Goal: Transaction & Acquisition: Purchase product/service

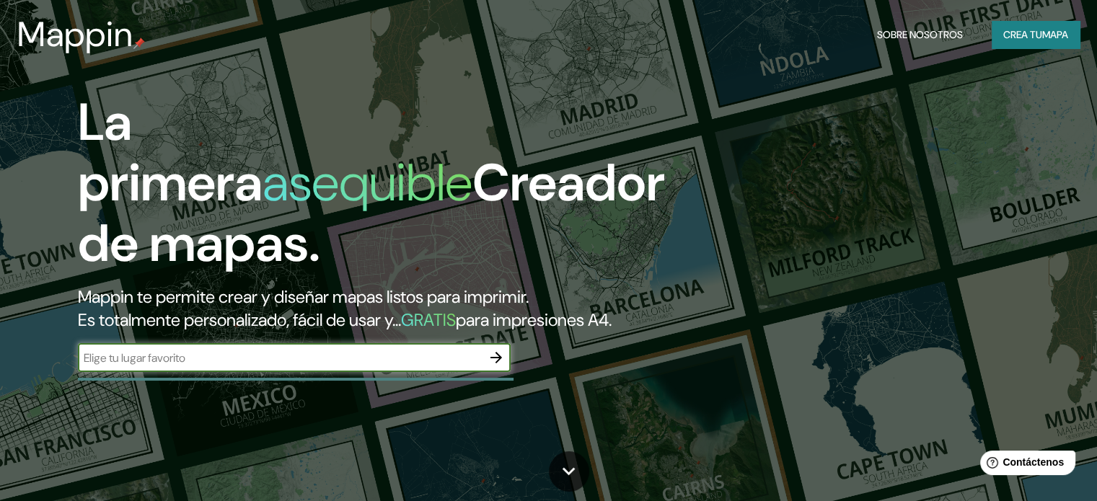
click at [286, 367] on input "text" at bounding box center [280, 358] width 404 height 17
type input "asuncion, paraguay"
click at [488, 367] on icon "button" at bounding box center [496, 357] width 17 height 17
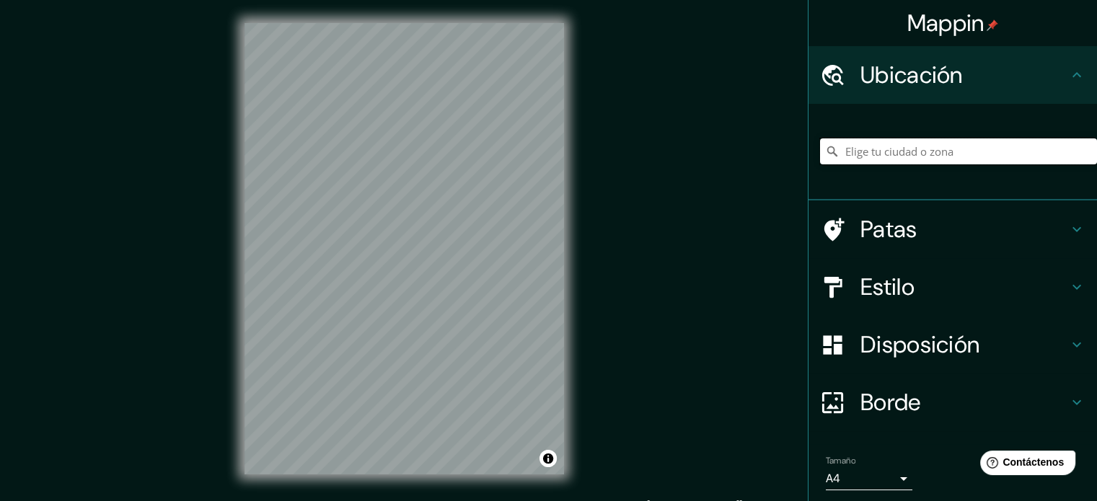
click at [885, 146] on input "Elige tu ciudad o zona" at bounding box center [958, 152] width 277 height 26
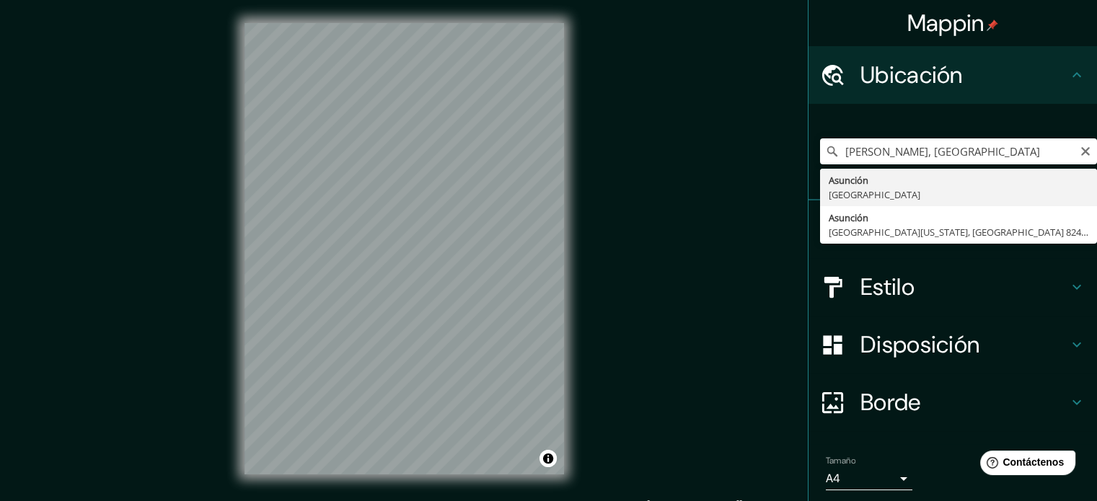
type input "Asunción, Paraguay"
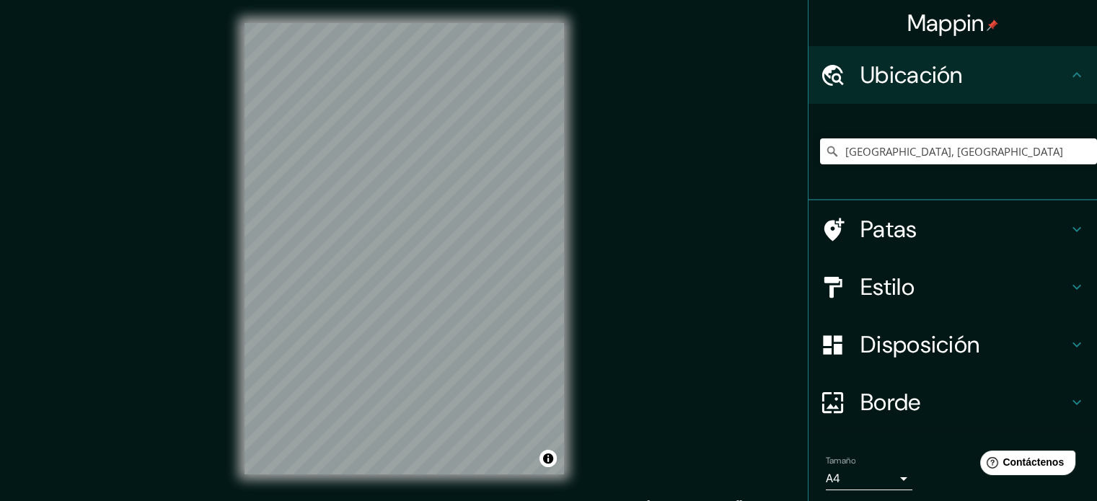
click at [916, 294] on h4 "Estilo" at bounding box center [965, 287] width 208 height 29
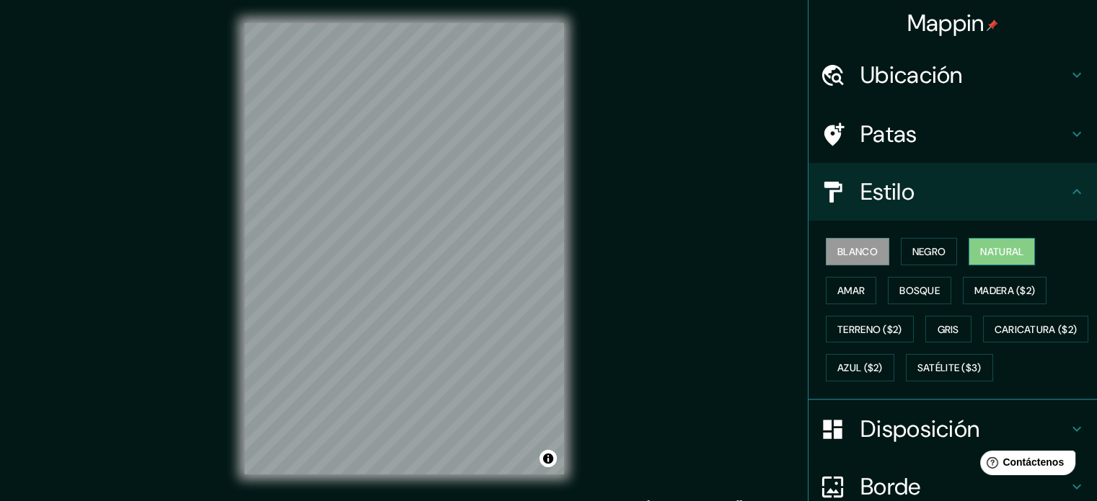
click at [993, 253] on font "Natural" at bounding box center [1002, 251] width 43 height 13
click at [906, 382] on button "Satélite ($3)" at bounding box center [949, 367] width 87 height 27
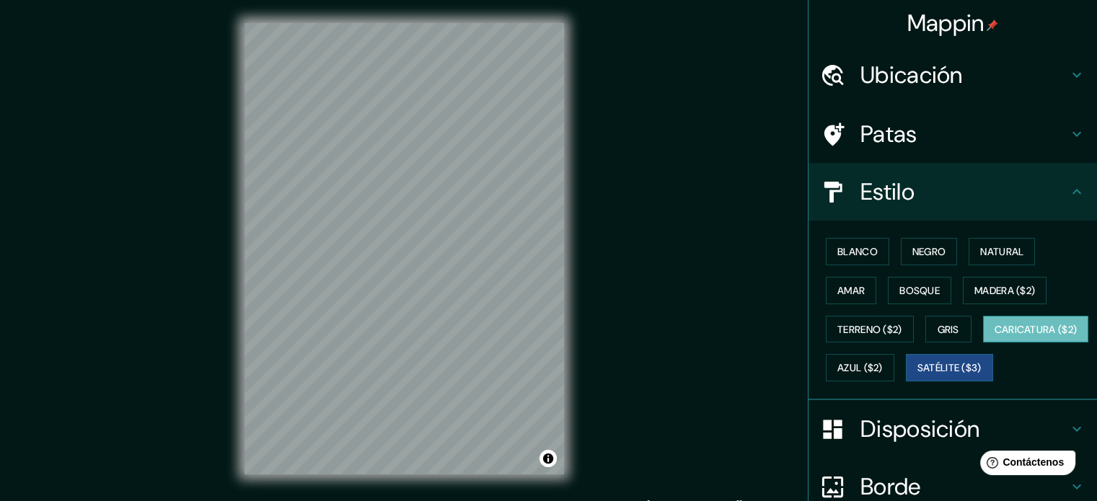
click at [995, 336] on font "Caricatura ($2)" at bounding box center [1036, 329] width 83 height 13
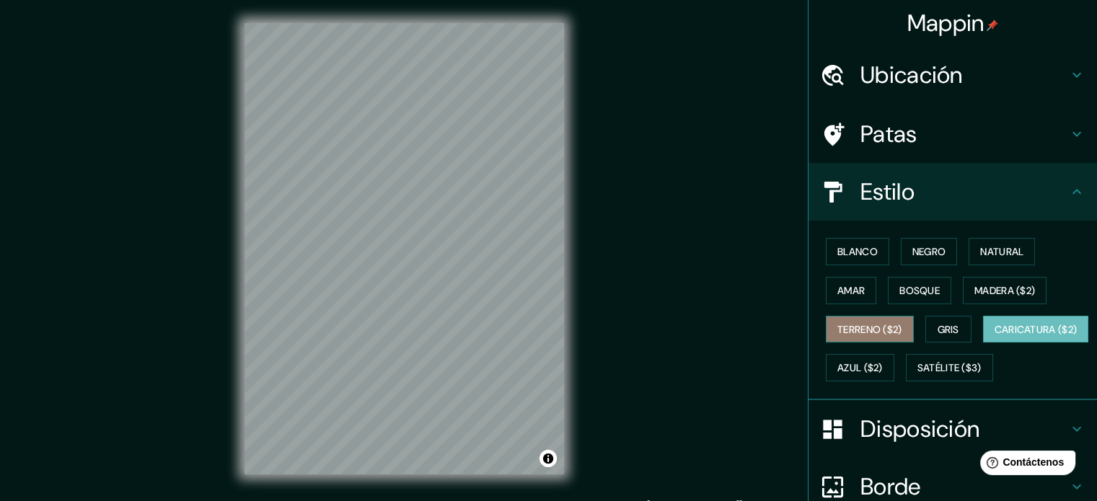
click at [854, 331] on font "Terreno ($2)" at bounding box center [870, 329] width 65 height 13
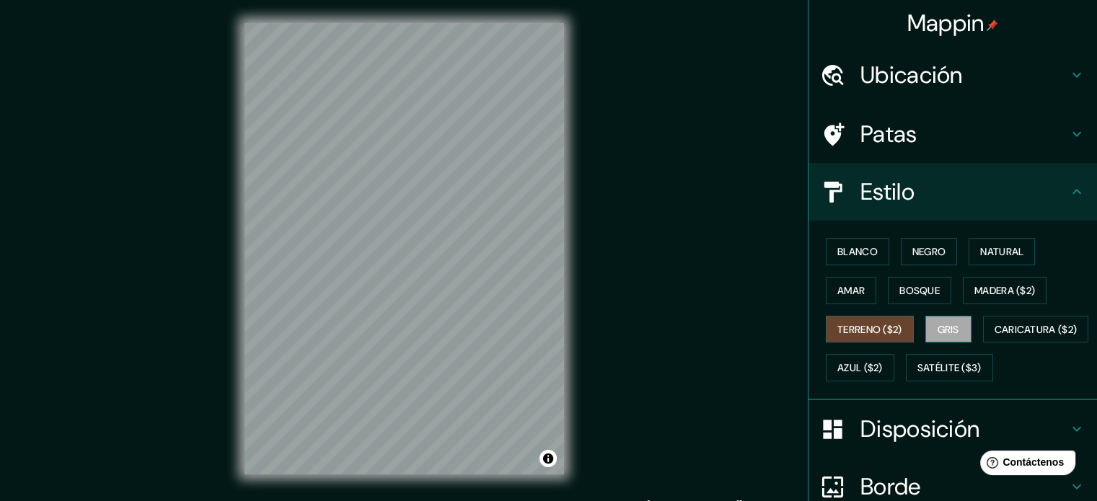
click at [950, 331] on font "Gris" at bounding box center [949, 329] width 22 height 13
click at [883, 367] on font "Azul ($2)" at bounding box center [860, 368] width 45 height 13
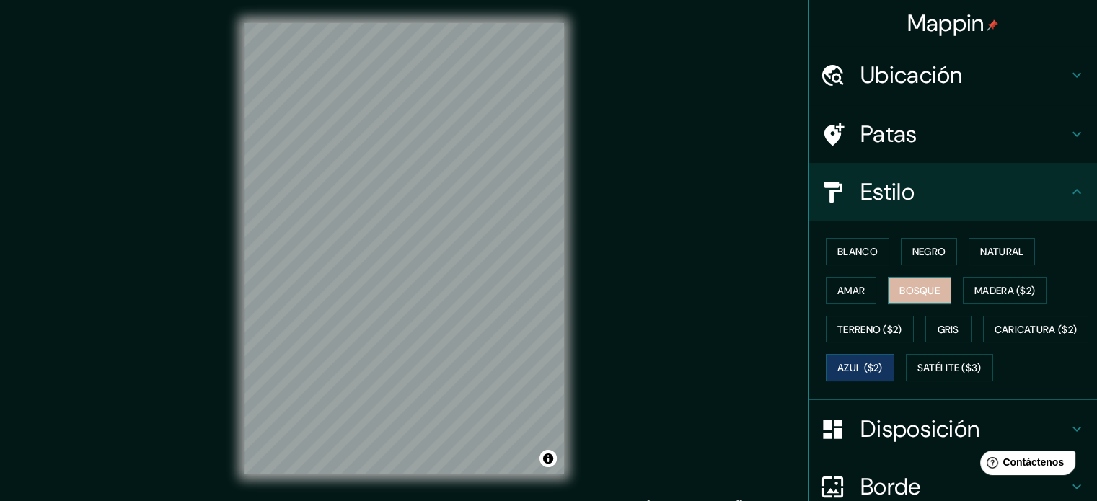
click at [918, 293] on font "Bosque" at bounding box center [920, 290] width 40 height 13
click at [838, 286] on font "Amar" at bounding box center [851, 290] width 27 height 13
click at [1036, 253] on div "Blanco Negro Natural Amar Bosque Madera ($2) Terreno ($2) Gris Caricatura ($2) …" at bounding box center [958, 309] width 277 height 155
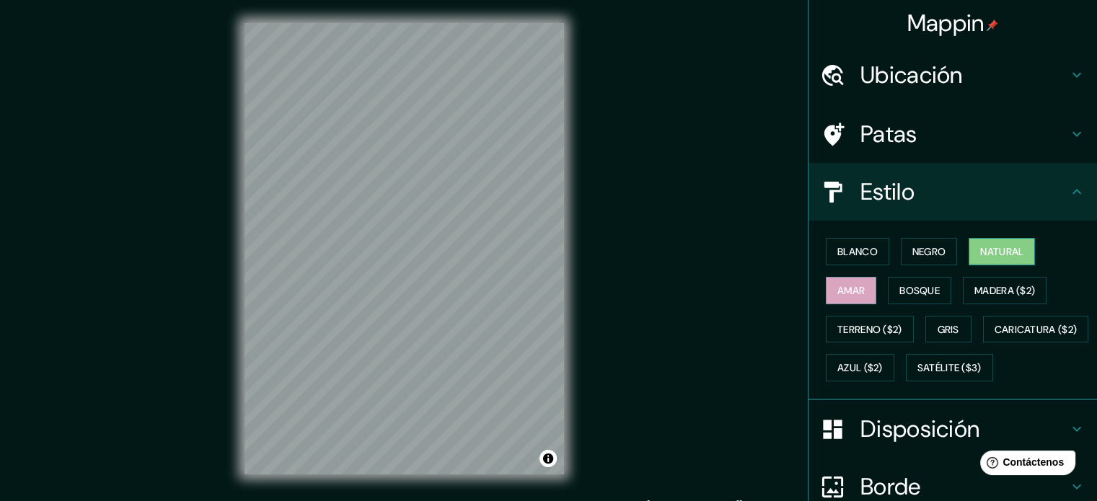
click at [1012, 250] on font "Natural" at bounding box center [1002, 251] width 43 height 13
click at [913, 251] on font "Negro" at bounding box center [930, 251] width 34 height 13
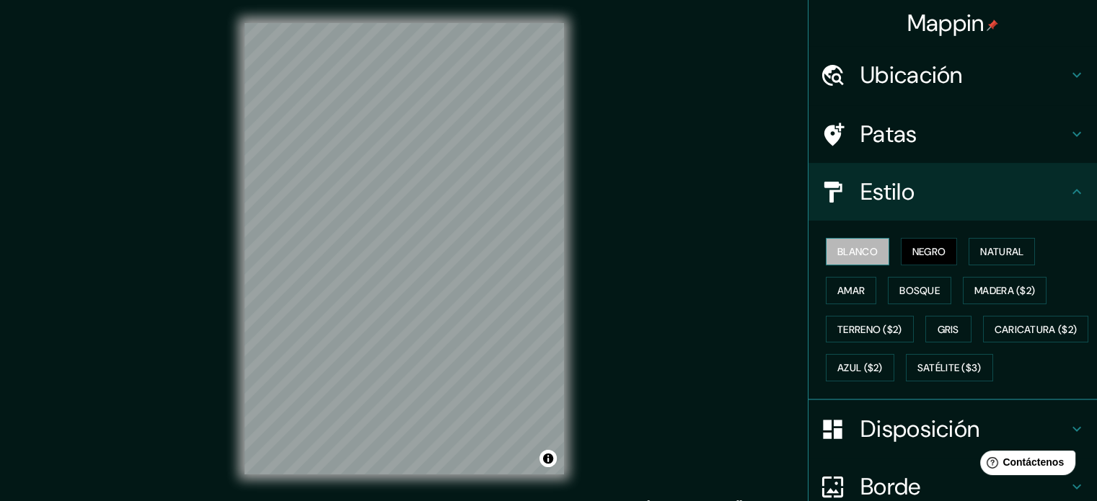
click at [848, 250] on font "Blanco" at bounding box center [858, 251] width 40 height 13
click at [987, 258] on font "Natural" at bounding box center [1002, 251] width 43 height 19
click at [919, 135] on h4 "Patas" at bounding box center [965, 134] width 208 height 29
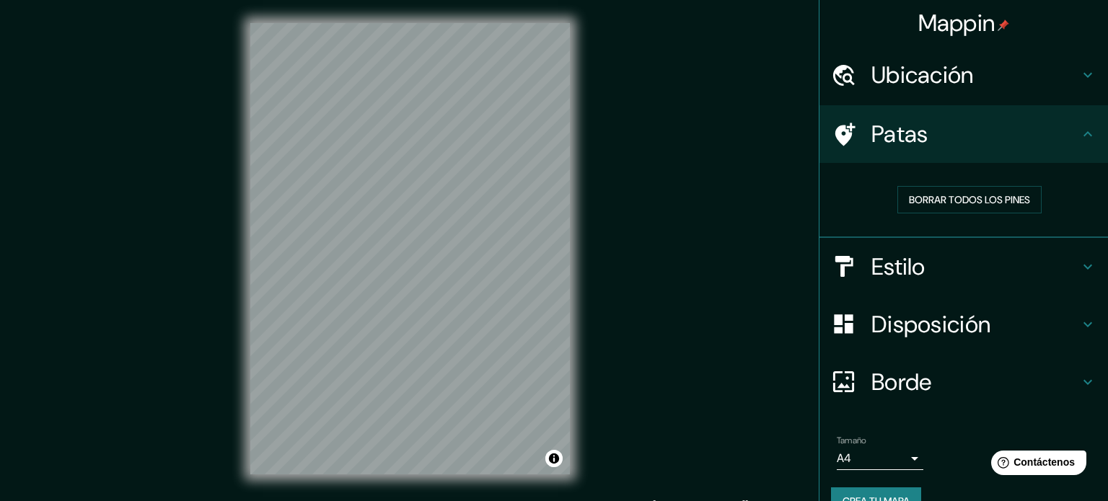
click at [891, 453] on body "Mappin Ubicación Asunción, Paraguay Patas Borrar todos los pines Estilo Disposi…" at bounding box center [554, 250] width 1108 height 501
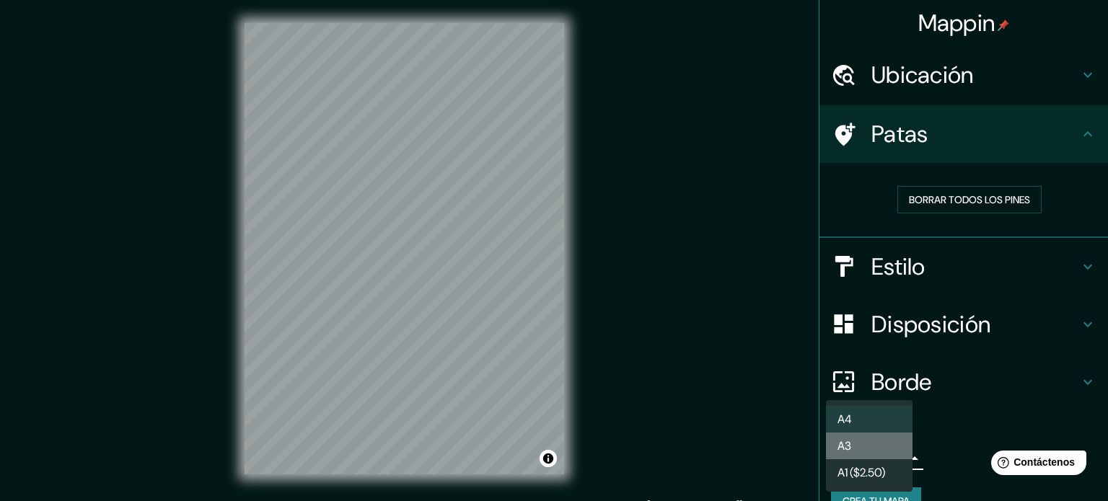
click at [880, 450] on li "A3" at bounding box center [869, 446] width 87 height 27
type input "a4"
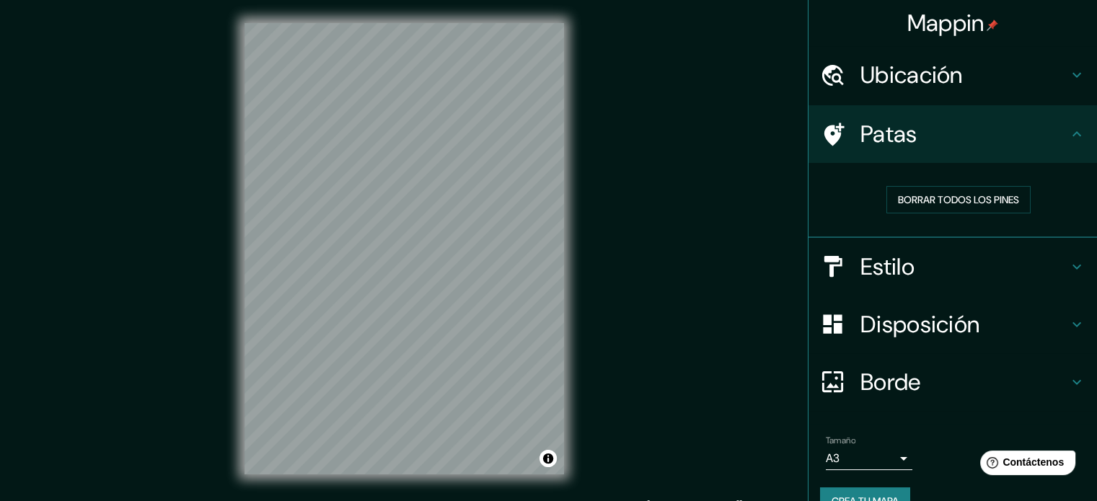
click at [889, 495] on font "Crea tu mapa" at bounding box center [865, 501] width 67 height 13
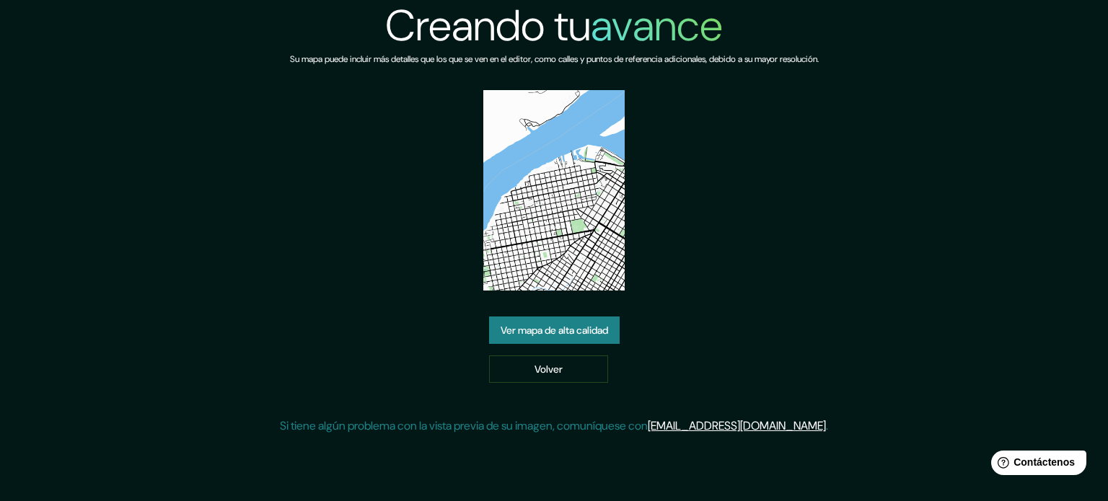
click at [603, 332] on font "Ver mapa de alta calidad" at bounding box center [555, 330] width 108 height 13
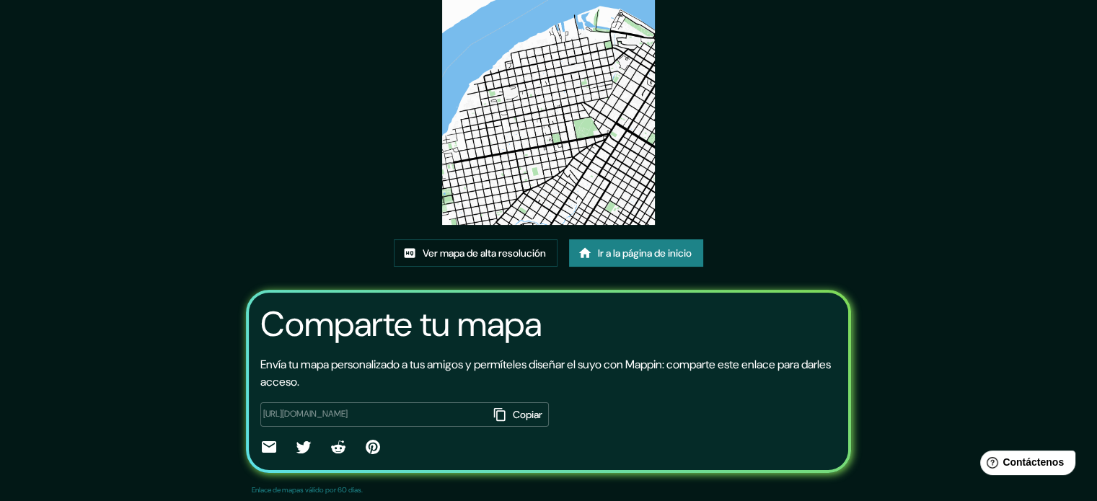
scroll to position [162, 0]
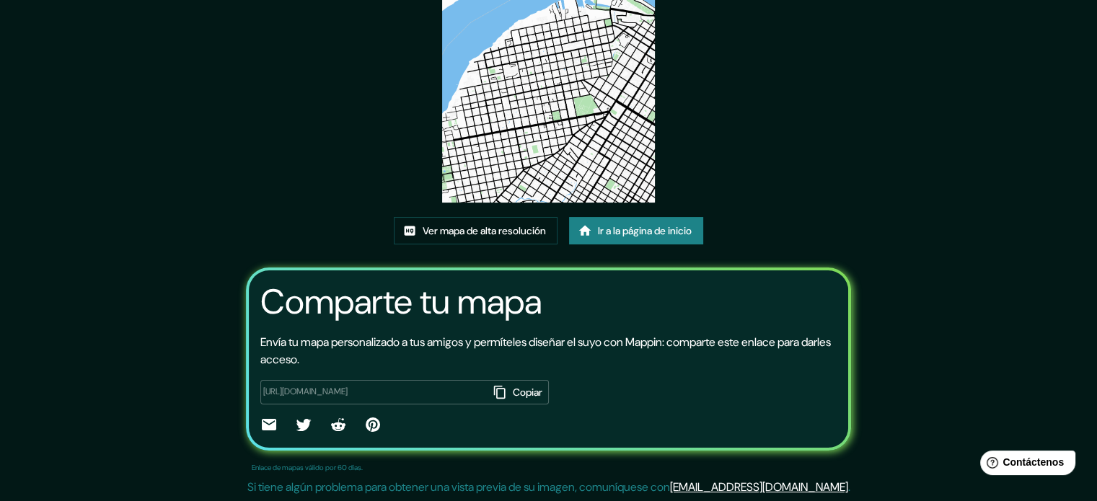
click at [513, 393] on font "Copiar" at bounding box center [528, 392] width 30 height 13
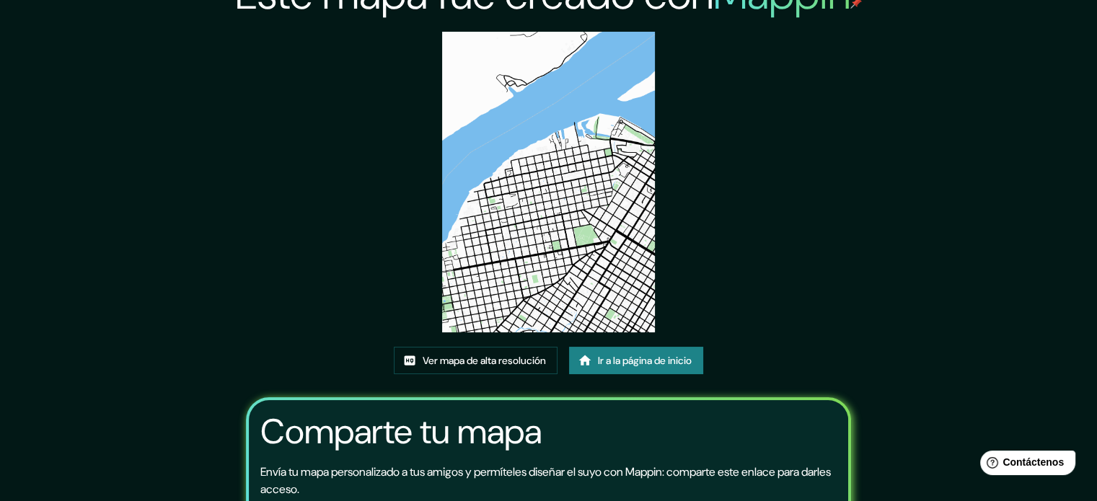
scroll to position [17, 0]
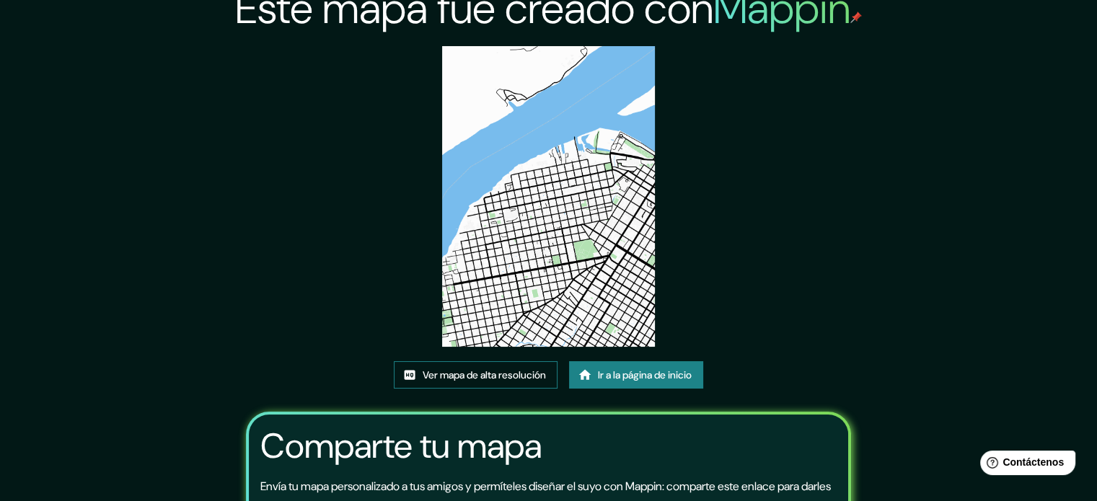
click at [472, 372] on font "Ver mapa de alta resolución" at bounding box center [484, 375] width 123 height 13
